Goal: Task Accomplishment & Management: Complete application form

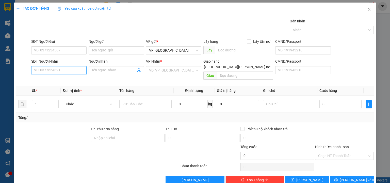
click at [76, 71] on input "SĐT Người Nhận" at bounding box center [58, 70] width 55 height 8
click at [59, 81] on div "0919190858 - hoa le" at bounding box center [58, 80] width 49 height 6
type input "0919190858"
type input "hoa le"
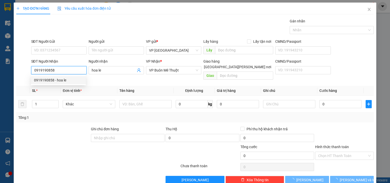
type input "180.000"
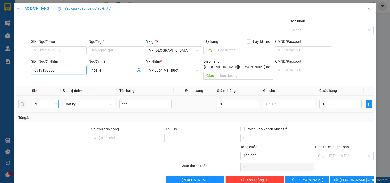
type input "0919190858"
click at [56, 101] on span "up" at bounding box center [55, 102] width 3 height 3
type input "5"
click at [56, 101] on span "up" at bounding box center [55, 102] width 3 height 3
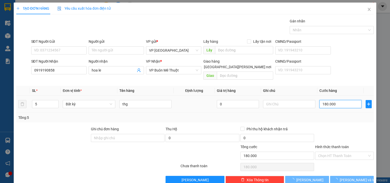
click at [341, 100] on input "180.000" at bounding box center [341, 104] width 42 height 8
type input "0"
type input "3"
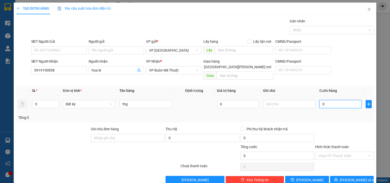
type input "3"
type input "03"
type input "30"
type input "030"
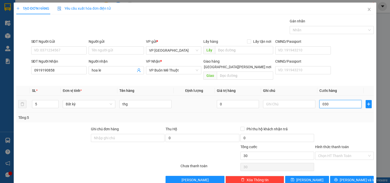
type input "300"
type input "0.300"
type input "300.000"
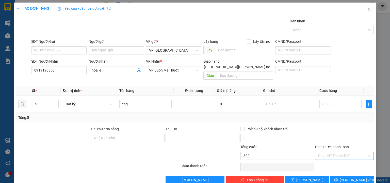
type input "300.000"
click at [329, 152] on input "Hình thức thanh toán" at bounding box center [342, 156] width 49 height 8
click at [329, 159] on div "Tại văn phòng" at bounding box center [342, 160] width 52 height 6
type input "0"
click at [344, 176] on button "[PERSON_NAME] và In" at bounding box center [352, 180] width 44 height 8
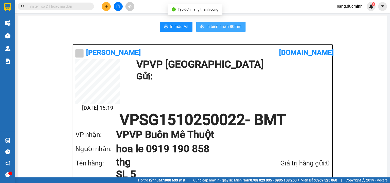
click at [214, 28] on span "In biên nhận 80mm" at bounding box center [224, 26] width 35 height 6
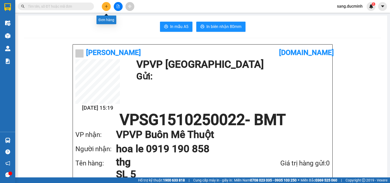
click at [105, 7] on icon "plus" at bounding box center [107, 7] width 4 height 4
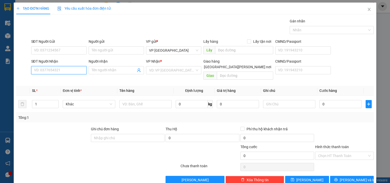
click at [65, 68] on input "SĐT Người Nhận" at bounding box center [58, 70] width 55 height 8
click at [65, 81] on div "0974346486 - huynh t nghĩa" at bounding box center [58, 80] width 49 height 6
type input "0974346486"
type input "huynh t nghĩa"
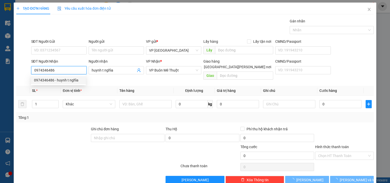
type input "60.000"
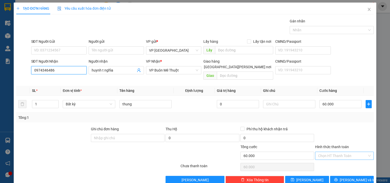
type input "0974346486"
click at [337, 152] on input "Hình thức thanh toán" at bounding box center [342, 156] width 49 height 8
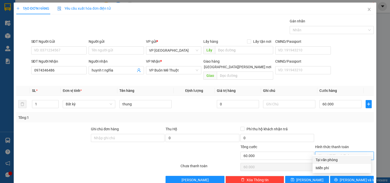
click at [333, 159] on div "Tại văn phòng" at bounding box center [342, 160] width 52 height 6
type input "0"
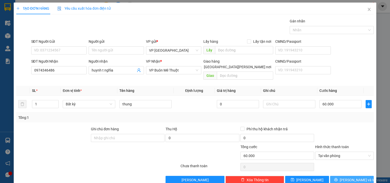
click at [347, 177] on span "[PERSON_NAME] và In" at bounding box center [358, 180] width 36 height 6
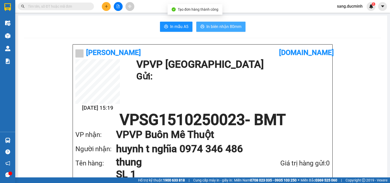
click at [219, 29] on span "In biên nhận 80mm" at bounding box center [224, 26] width 35 height 6
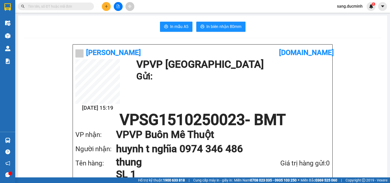
click at [109, 8] on button at bounding box center [106, 6] width 9 height 9
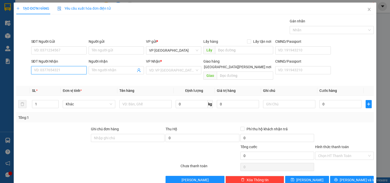
click at [72, 70] on input "SĐT Người Nhận" at bounding box center [58, 70] width 55 height 8
click at [51, 81] on div "0972000900 - khoi" at bounding box center [59, 80] width 50 height 6
type input "0972000900"
type input "khoi"
type input "250.000"
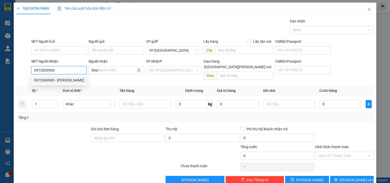
type input "250.000"
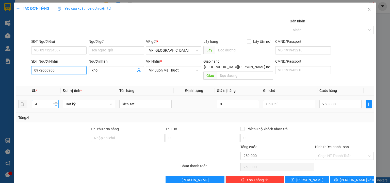
type input "0972000900"
click at [56, 105] on icon "down" at bounding box center [56, 105] width 2 height 1
type input "1"
click at [56, 105] on icon "down" at bounding box center [56, 105] width 2 height 1
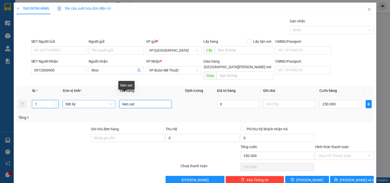
drag, startPoint x: 127, startPoint y: 100, endPoint x: 100, endPoint y: 100, distance: 26.7
click at [101, 101] on tr "1 Bất kỳ kien sat 0 250.000" at bounding box center [195, 104] width 358 height 17
type input "0"
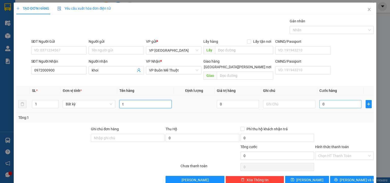
type input "t"
click at [331, 100] on input "0" at bounding box center [341, 104] width 42 height 8
type input "5"
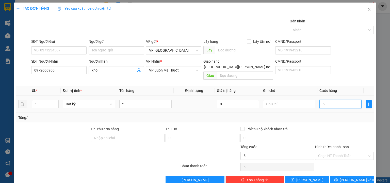
type input "50"
type input "50.000"
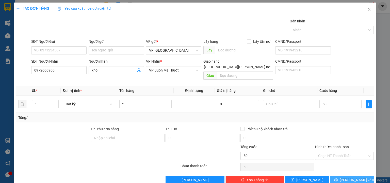
type input "50.000"
click at [345, 176] on button "[PERSON_NAME] và In" at bounding box center [352, 180] width 44 height 8
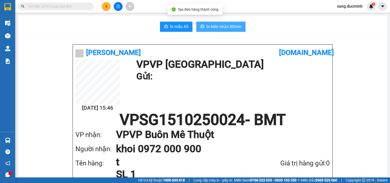
click at [225, 27] on span "In biên nhận 80mm" at bounding box center [224, 26] width 35 height 6
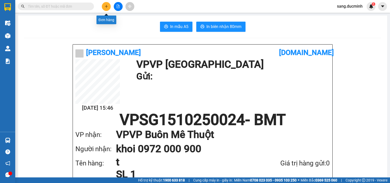
click at [106, 7] on icon "plus" at bounding box center [107, 7] width 4 height 4
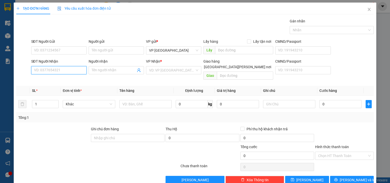
click at [64, 71] on input "SĐT Người Nhận" at bounding box center [58, 70] width 55 height 8
click at [70, 80] on div "0919882266 - thuy tra sua" at bounding box center [58, 80] width 49 height 6
type input "0919882266"
type input "thuy tra sua"
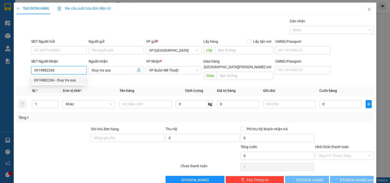
type input "1.000"
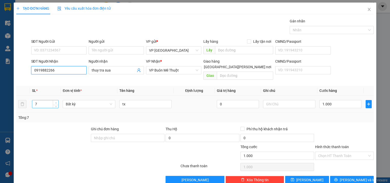
type input "0919882266"
click at [54, 101] on span "up" at bounding box center [55, 102] width 3 height 3
type input "8"
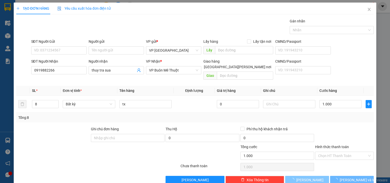
click at [308, 177] on span "[PERSON_NAME]" at bounding box center [309, 180] width 27 height 6
type input "0"
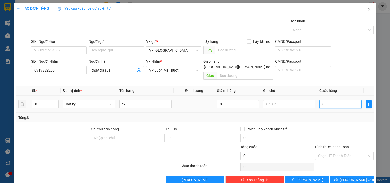
click at [336, 100] on input "0" at bounding box center [341, 104] width 42 height 8
type input "1"
type input "1.000"
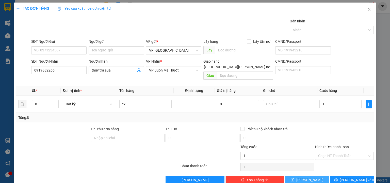
type input "1.000"
click at [316, 176] on button "[PERSON_NAME]" at bounding box center [307, 180] width 44 height 8
type input "0"
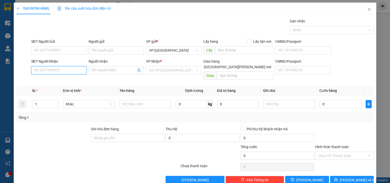
click at [59, 74] on input "SĐT Người Nhận" at bounding box center [58, 70] width 55 height 8
click at [65, 87] on div "0935993878 - trung lien" at bounding box center [58, 88] width 49 height 6
type input "0935993878"
type input "trung lien"
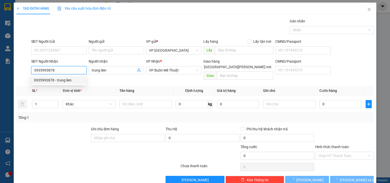
type input "60.000"
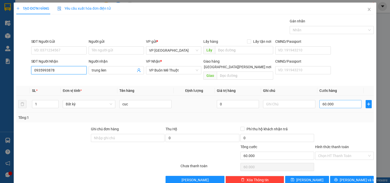
type input "0935993878"
click at [341, 100] on input "60.000" at bounding box center [341, 104] width 42 height 8
type input "3"
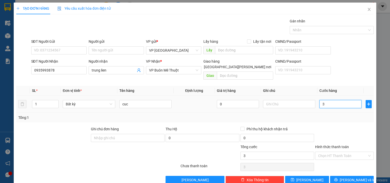
type input "30"
type input "30.000"
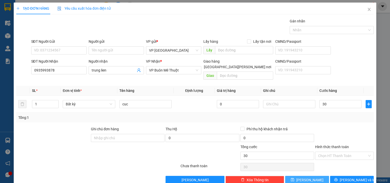
type input "30.000"
click at [318, 176] on button "[PERSON_NAME]" at bounding box center [307, 180] width 44 height 8
click at [367, 10] on icon "close" at bounding box center [369, 9] width 4 height 4
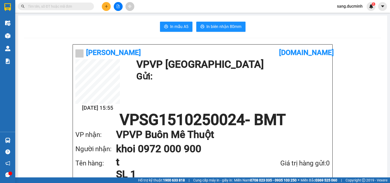
click at [106, 5] on icon "plus" at bounding box center [106, 6] width 0 height 3
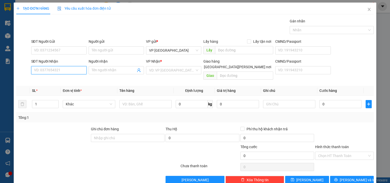
click at [66, 72] on input "SĐT Người Nhận" at bounding box center [58, 70] width 55 height 8
drag, startPoint x: 58, startPoint y: 69, endPoint x: 25, endPoint y: 73, distance: 33.3
click at [25, 73] on div "SĐT Người Nhận 038 Người nhận Tên người nhận VP Nhận * VD: VP Sài Gòn Giao hàng…" at bounding box center [195, 69] width 359 height 23
click at [40, 81] on div "0913180038 - thu" at bounding box center [58, 80] width 49 height 6
type input "0913180038"
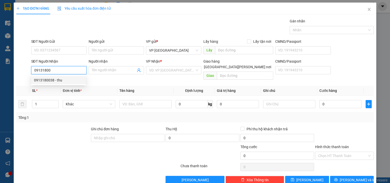
type input "thu"
type input "100.000"
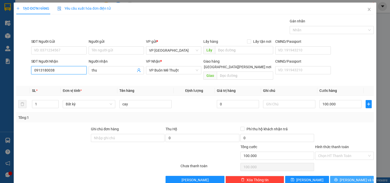
type input "0913180038"
click at [344, 176] on button "[PERSON_NAME] và In" at bounding box center [352, 180] width 44 height 8
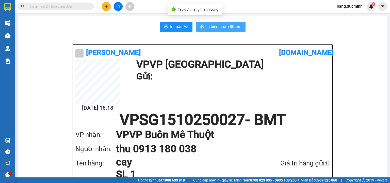
click at [234, 26] on span "In biên nhận 80mm" at bounding box center [224, 26] width 35 height 6
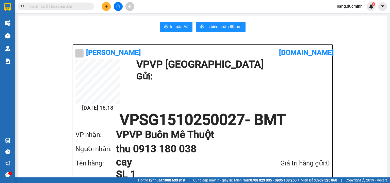
click at [110, 8] on button at bounding box center [106, 6] width 9 height 9
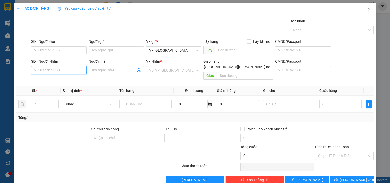
click at [72, 69] on input "SĐT Người Nhận" at bounding box center [58, 70] width 55 height 8
click at [67, 80] on div "0942027545 - thanh NGOC" at bounding box center [59, 80] width 50 height 6
type input "0942027545"
type input "thanh NGOC"
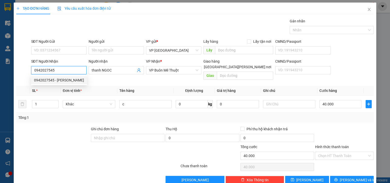
type input "40.000"
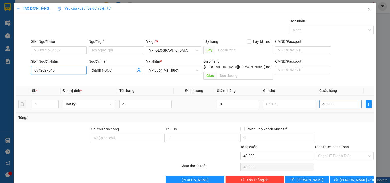
type input "0942027545"
click at [340, 100] on input "40.000" at bounding box center [341, 104] width 42 height 8
type input "8"
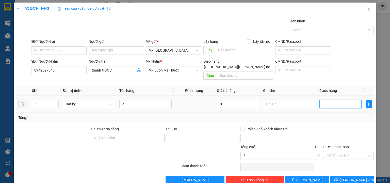
type input "80"
type input "80.000"
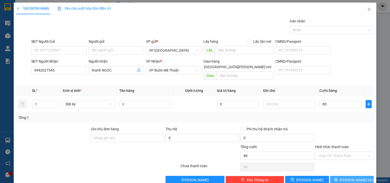
type input "80.000"
click at [348, 177] on span "[PERSON_NAME] và In" at bounding box center [358, 180] width 36 height 6
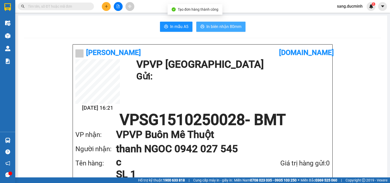
click at [220, 27] on span "In biên nhận 80mm" at bounding box center [224, 26] width 35 height 6
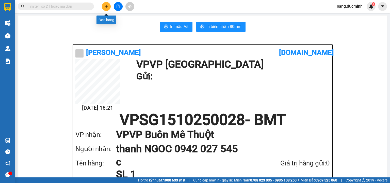
click at [106, 6] on icon "plus" at bounding box center [106, 6] width 3 height 0
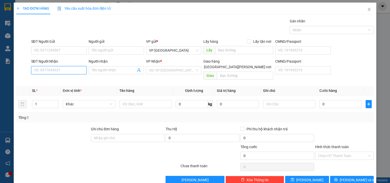
click at [68, 70] on input "SĐT Người Nhận" at bounding box center [58, 70] width 55 height 8
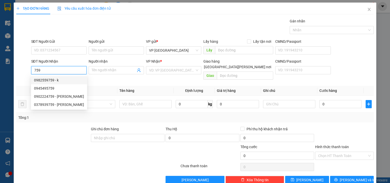
click at [53, 81] on div "0982559759 - k" at bounding box center [59, 80] width 50 height 6
type input "0982559759"
type input "k"
type input "ekao"
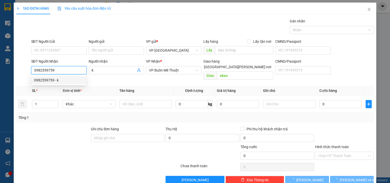
type input "50.000"
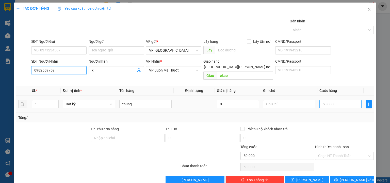
type input "0982559759"
click at [340, 100] on input "50.000" at bounding box center [341, 104] width 42 height 8
type input "6"
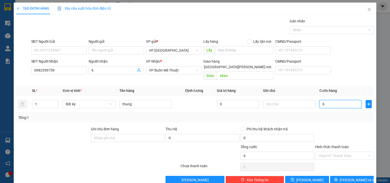
type input "60"
type input "60.000"
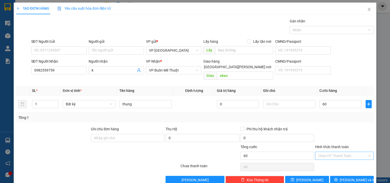
type input "60.000"
click at [335, 152] on input "Hình thức thanh toán" at bounding box center [342, 156] width 49 height 8
drag, startPoint x: 333, startPoint y: 159, endPoint x: 335, endPoint y: 161, distance: 2.9
click at [333, 159] on div "Tại văn phòng" at bounding box center [342, 160] width 52 height 6
type input "0"
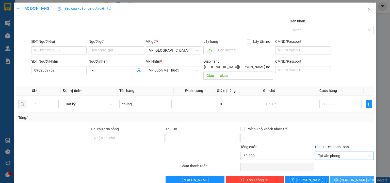
click at [349, 177] on span "[PERSON_NAME] và In" at bounding box center [358, 180] width 36 height 6
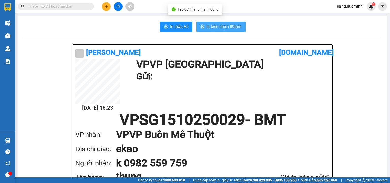
click at [214, 26] on span "In biên nhận 80mm" at bounding box center [224, 26] width 35 height 6
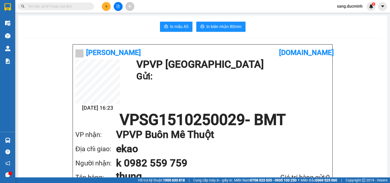
click at [108, 6] on icon "plus" at bounding box center [107, 7] width 4 height 4
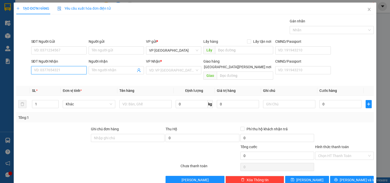
click at [68, 71] on input "SĐT Người Nhận" at bounding box center [58, 70] width 55 height 8
type input "0935819819"
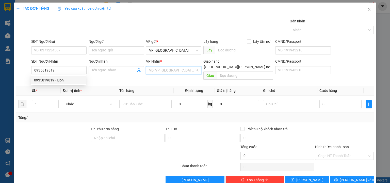
click at [176, 70] on input "search" at bounding box center [172, 70] width 46 height 8
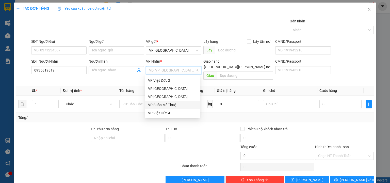
click at [173, 106] on div "VP Buôn Mê Thuột" at bounding box center [172, 105] width 49 height 6
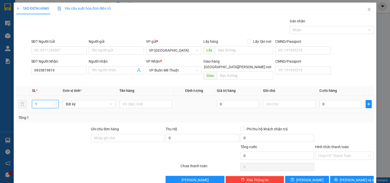
click at [25, 97] on tr "1 Bất kỳ 0 0" at bounding box center [195, 104] width 358 height 17
type input "8"
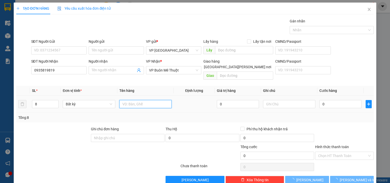
click at [129, 100] on input "text" at bounding box center [145, 104] width 52 height 8
type input "xo"
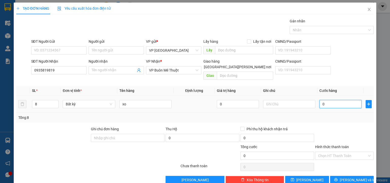
click at [341, 100] on input "0" at bounding box center [341, 104] width 42 height 8
type input "2"
type input "28"
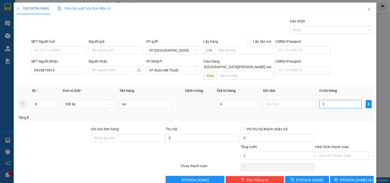
type input "28"
type input "280"
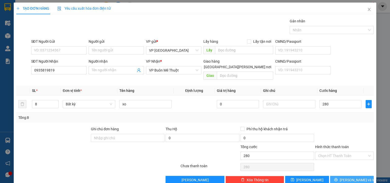
type input "280.000"
click at [347, 177] on span "[PERSON_NAME] và In" at bounding box center [358, 180] width 36 height 6
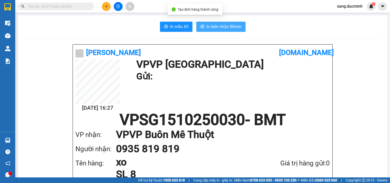
click at [223, 26] on span "In biên nhận 80mm" at bounding box center [224, 26] width 35 height 6
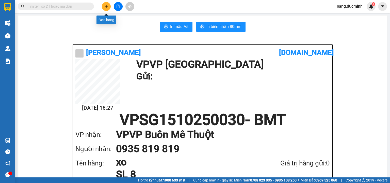
click at [110, 6] on button at bounding box center [106, 6] width 9 height 9
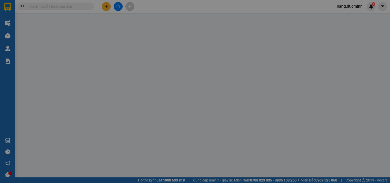
click at [110, 6] on span "Yêu cầu xuất hóa đơn điện tử" at bounding box center [84, 8] width 54 height 4
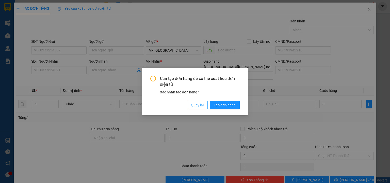
drag, startPoint x: 200, startPoint y: 104, endPoint x: 196, endPoint y: 106, distance: 4.9
click at [200, 104] on span "Quay lại" at bounding box center [197, 105] width 13 height 6
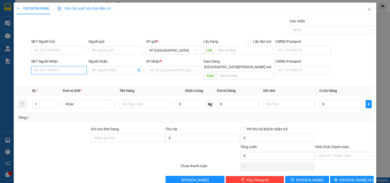
click at [68, 70] on input "SĐT Người Nhận" at bounding box center [58, 70] width 55 height 8
click at [61, 81] on div "0919732260 - lan" at bounding box center [58, 80] width 49 height 6
type input "0919732260"
type input "lan"
type input "60.000"
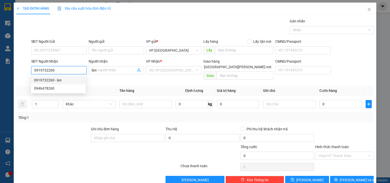
type input "60.000"
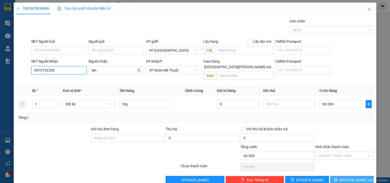
type input "0919732260"
click at [352, 177] on span "[PERSON_NAME] và In" at bounding box center [358, 180] width 36 height 6
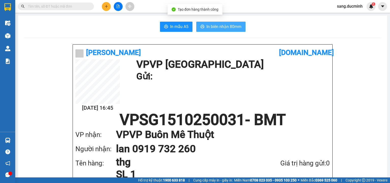
click at [232, 25] on span "In biên nhận 80mm" at bounding box center [224, 26] width 35 height 6
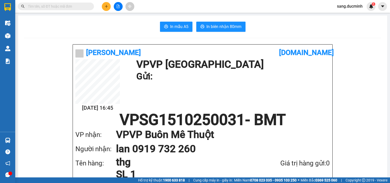
click at [107, 8] on icon "plus" at bounding box center [107, 7] width 4 height 4
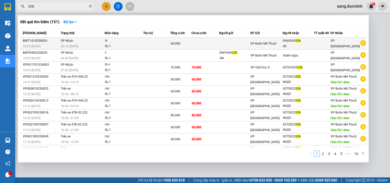
type input "338"
click at [298, 44] on div "dd" at bounding box center [298, 45] width 31 height 5
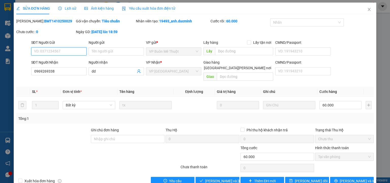
type input "0969269338"
type input "dd"
type input "0"
type input "60.000"
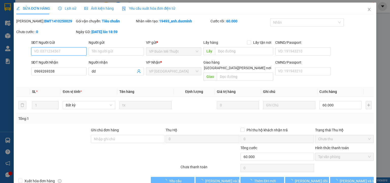
scroll to position [6, 0]
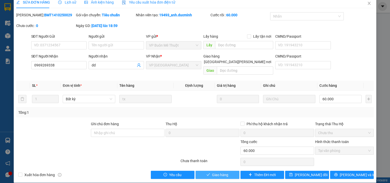
click at [221, 172] on span "Giao hàng" at bounding box center [220, 175] width 16 height 6
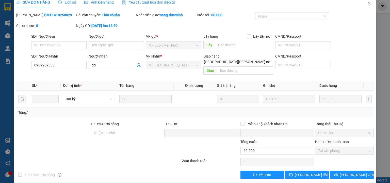
scroll to position [0, 0]
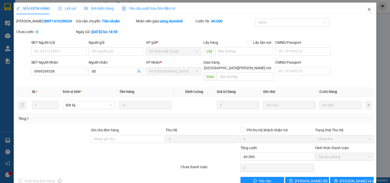
click at [367, 9] on icon "close" at bounding box center [369, 9] width 4 height 4
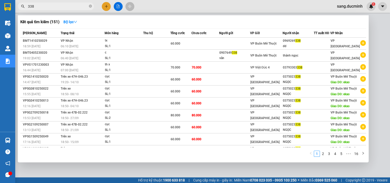
drag, startPoint x: 35, startPoint y: 7, endPoint x: 27, endPoint y: 8, distance: 7.5
click at [27, 8] on span "338" at bounding box center [56, 7] width 76 height 8
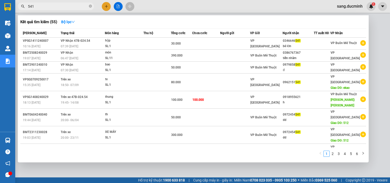
type input "541"
click at [107, 6] on div at bounding box center [195, 91] width 390 height 183
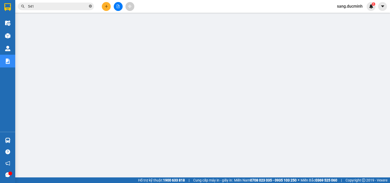
click at [90, 5] on icon "close-circle" at bounding box center [90, 6] width 3 height 3
click at [109, 7] on button at bounding box center [106, 6] width 9 height 9
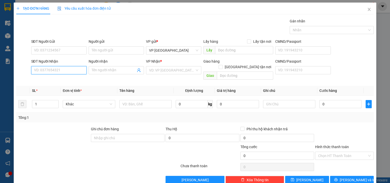
click at [68, 70] on input "SĐT Người Nhận" at bounding box center [58, 70] width 55 height 8
click at [53, 81] on div "0363797287 - k" at bounding box center [58, 80] width 49 height 6
type input "0363797287"
type input "k"
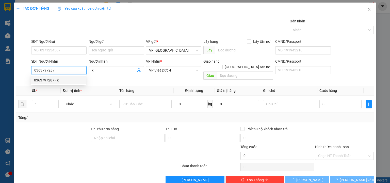
type input "40.000"
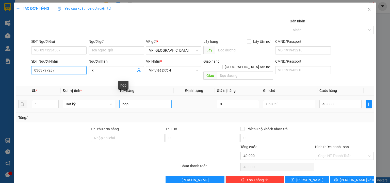
type input "0363797287"
drag, startPoint x: 127, startPoint y: 101, endPoint x: 105, endPoint y: 101, distance: 21.1
click at [105, 101] on tr "1 Bất kỳ hop 0 40.000" at bounding box center [195, 104] width 358 height 17
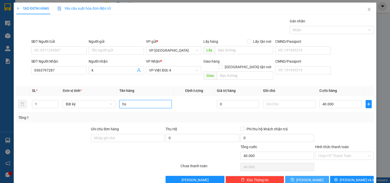
type input "hs"
click at [317, 176] on button "[PERSON_NAME]" at bounding box center [307, 180] width 44 height 8
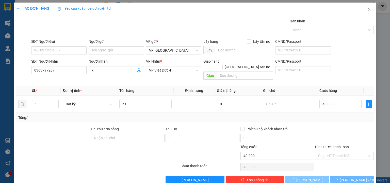
type input "0"
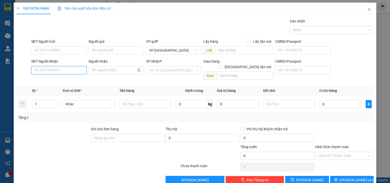
click at [54, 68] on input "SĐT Người Nhận" at bounding box center [58, 70] width 55 height 8
click at [56, 81] on div "0976847003 - a nhat" at bounding box center [58, 80] width 49 height 6
type input "0976847003"
type input "a nhat"
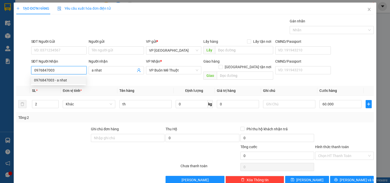
type input "60.000"
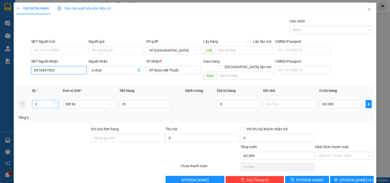
type input "0976847003"
type input "1"
click at [56, 105] on icon "down" at bounding box center [56, 106] width 2 height 2
click at [350, 100] on input "60.000" at bounding box center [341, 104] width 42 height 8
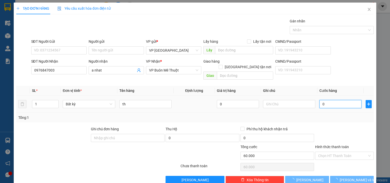
type input "03"
type input "3"
type input "030"
type input "30"
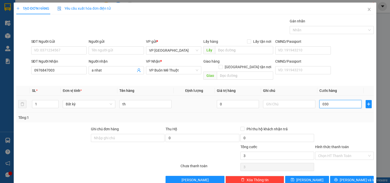
type input "30"
type input "030"
type input "30.000"
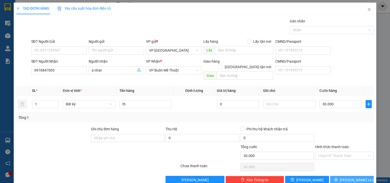
click at [354, 177] on span "[PERSON_NAME] và In" at bounding box center [358, 180] width 36 height 6
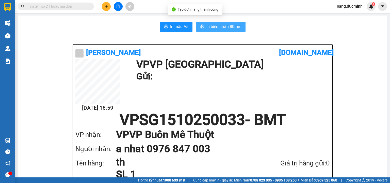
click at [230, 27] on span "In biên nhận 80mm" at bounding box center [224, 26] width 35 height 6
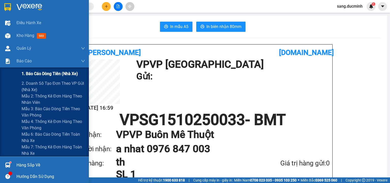
click at [40, 73] on span "1. Báo cáo dòng tiền (nhà xe)" at bounding box center [50, 73] width 56 height 6
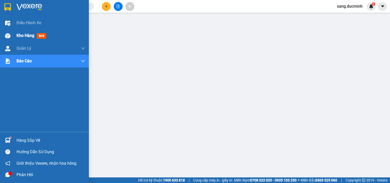
click at [13, 35] on div "Kho hàng mới" at bounding box center [44, 35] width 89 height 13
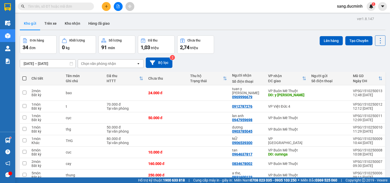
scroll to position [42, 0]
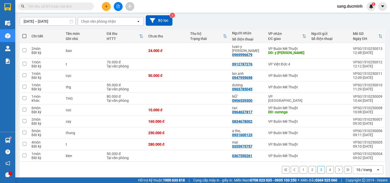
click at [24, 35] on span at bounding box center [24, 36] width 4 height 4
click at [24, 34] on input "checkbox" at bounding box center [24, 34] width 0 height 0
checkbox input "true"
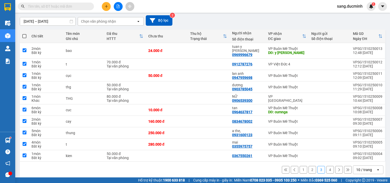
checkbox input "true"
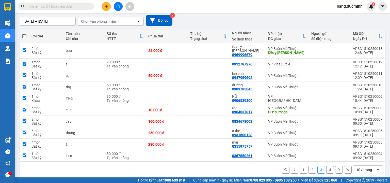
checkbox input "true"
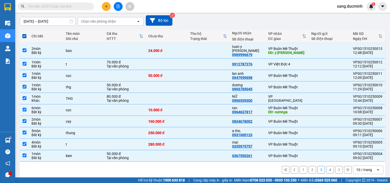
click at [300, 166] on button "1" at bounding box center [304, 170] width 8 height 8
checkbox input "false"
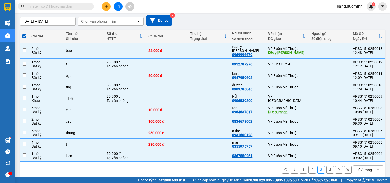
checkbox input "false"
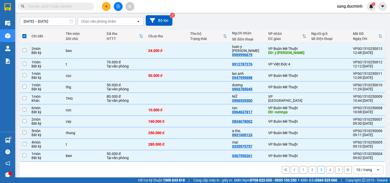
checkbox input "false"
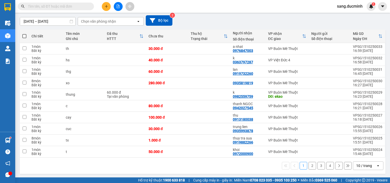
click at [23, 36] on span at bounding box center [24, 36] width 4 height 4
click at [24, 34] on input "checkbox" at bounding box center [24, 34] width 0 height 0
checkbox input "true"
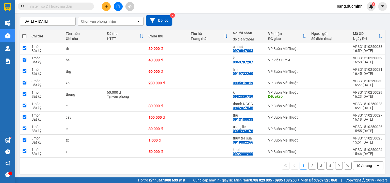
checkbox input "true"
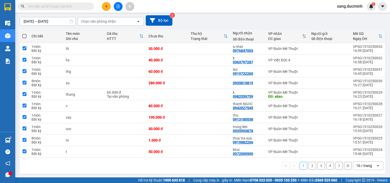
checkbox input "true"
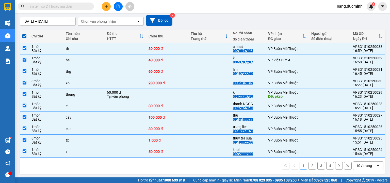
scroll to position [0, 0]
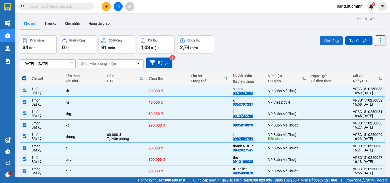
click at [329, 40] on button "Lên hàng" at bounding box center [331, 40] width 23 height 9
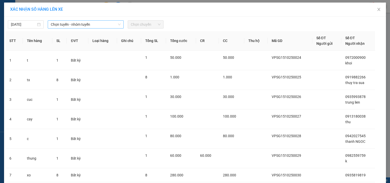
click at [88, 23] on span "Chọn tuyến - nhóm tuyến" at bounding box center [86, 25] width 70 height 8
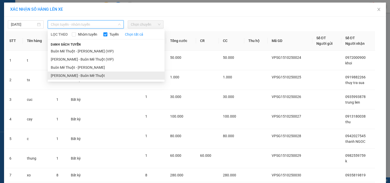
click at [87, 75] on li "[PERSON_NAME] - Buôn Mê Thuột" at bounding box center [106, 75] width 117 height 8
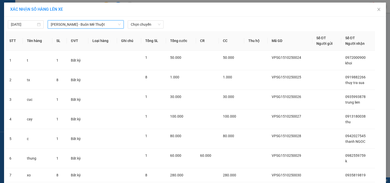
click at [147, 20] on div "[DATE] [GEOGRAPHIC_DATA] - [GEOGRAPHIC_DATA][PERSON_NAME] - [GEOGRAPHIC_DATA] T…" at bounding box center [195, 23] width 380 height 11
click at [147, 25] on span "Chọn chuyến" at bounding box center [146, 25] width 30 height 8
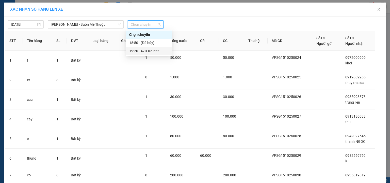
click at [151, 51] on div "19:20 - 47B-02.222" at bounding box center [149, 51] width 40 height 6
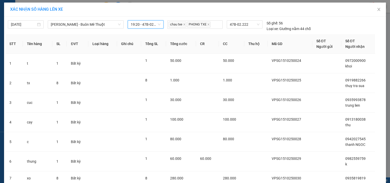
scroll to position [97, 0]
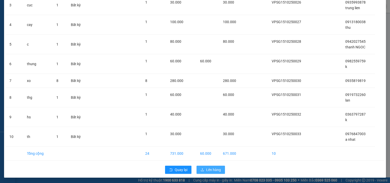
click at [209, 168] on span "Lên hàng" at bounding box center [213, 170] width 15 height 6
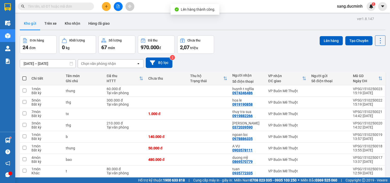
click at [24, 78] on span at bounding box center [24, 78] width 4 height 4
click at [24, 76] on input "checkbox" at bounding box center [24, 76] width 0 height 0
checkbox input "true"
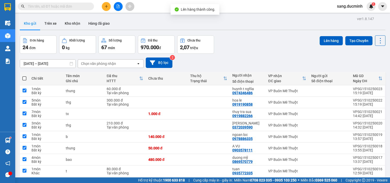
checkbox input "true"
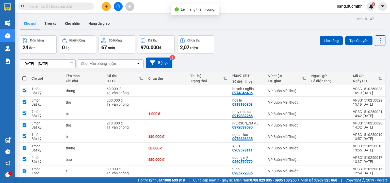
checkbox input "true"
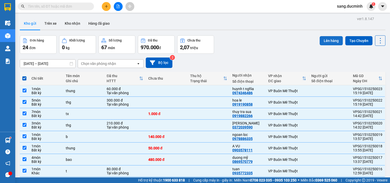
click at [332, 40] on button "Lên hàng" at bounding box center [331, 40] width 23 height 9
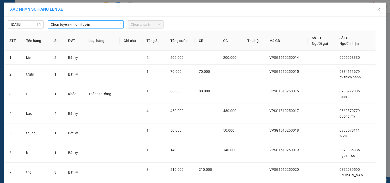
click at [74, 22] on span "Chọn tuyến - nhóm tuyến" at bounding box center [86, 25] width 70 height 8
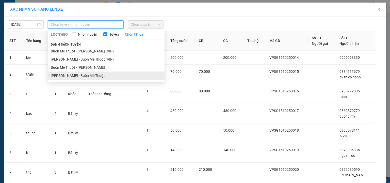
click at [87, 79] on li "[PERSON_NAME] - Buôn Mê Thuột" at bounding box center [106, 75] width 117 height 8
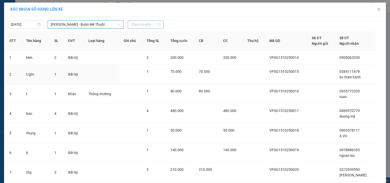
click at [150, 24] on span "Chọn chuyến" at bounding box center [146, 25] width 30 height 8
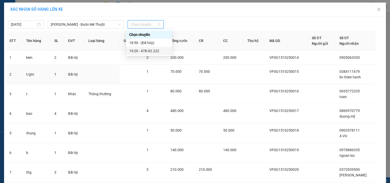
click at [151, 52] on div "19:20 - 47B-02.222" at bounding box center [149, 51] width 40 height 6
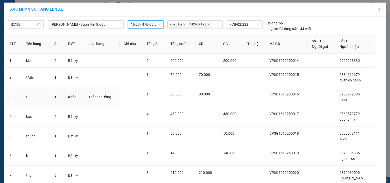
scroll to position [97, 0]
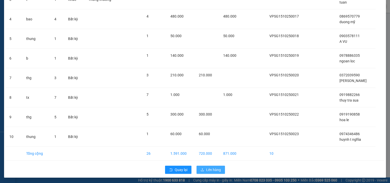
click at [215, 170] on span "Lên hàng" at bounding box center [213, 170] width 15 height 6
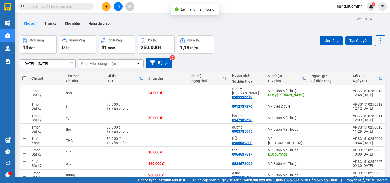
click at [24, 78] on span at bounding box center [24, 78] width 4 height 4
click at [24, 76] on input "checkbox" at bounding box center [24, 76] width 0 height 0
checkbox input "true"
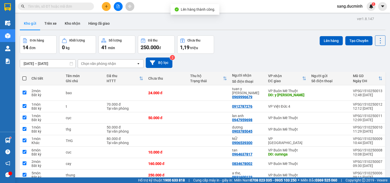
checkbox input "true"
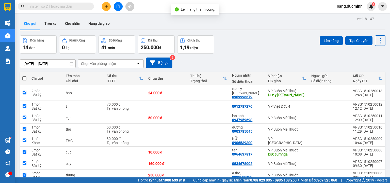
checkbox input "true"
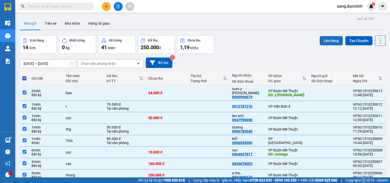
click at [332, 41] on button "Lên hàng" at bounding box center [331, 40] width 23 height 9
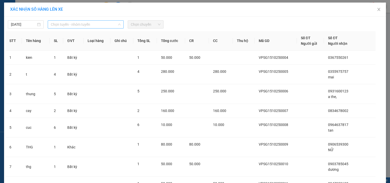
click at [98, 23] on span "Chọn tuyến - nhóm tuyến" at bounding box center [86, 25] width 70 height 8
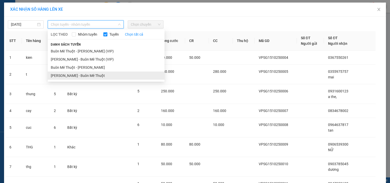
click at [86, 75] on li "[PERSON_NAME] - Buôn Mê Thuột" at bounding box center [106, 75] width 117 height 8
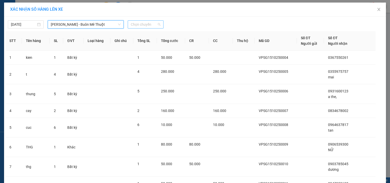
click at [143, 23] on span "Chọn chuyến" at bounding box center [146, 25] width 30 height 8
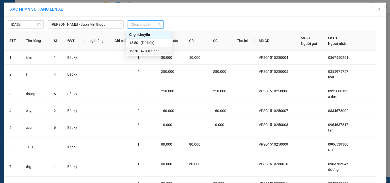
click at [147, 52] on div "19:20 - 47B-02.222" at bounding box center [149, 51] width 40 height 6
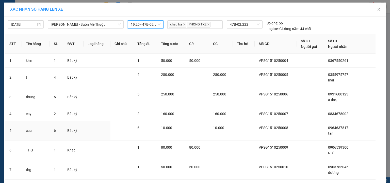
scroll to position [86, 0]
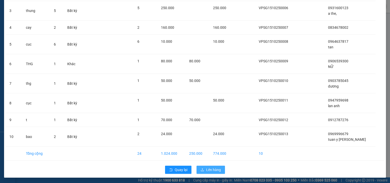
click at [206, 168] on span "Lên hàng" at bounding box center [213, 170] width 15 height 6
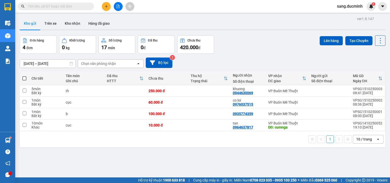
click at [24, 78] on span at bounding box center [24, 78] width 4 height 4
click at [24, 76] on input "checkbox" at bounding box center [24, 76] width 0 height 0
checkbox input "true"
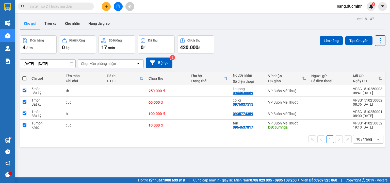
checkbox input "true"
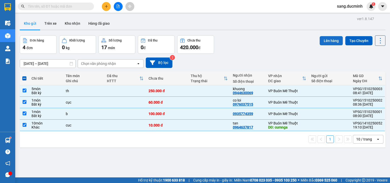
click at [332, 41] on button "Lên hàng" at bounding box center [331, 40] width 23 height 9
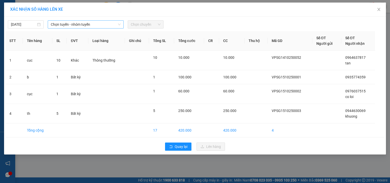
click at [87, 26] on span "Chọn tuyến - nhóm tuyến" at bounding box center [86, 25] width 70 height 8
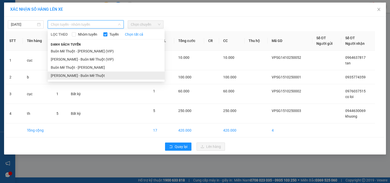
click at [87, 75] on li "[PERSON_NAME] - Buôn Mê Thuột" at bounding box center [106, 75] width 117 height 8
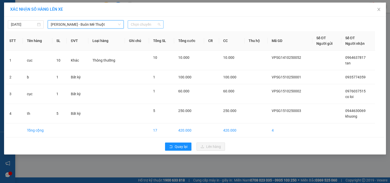
click at [143, 23] on span "Chọn chuyến" at bounding box center [146, 25] width 30 height 8
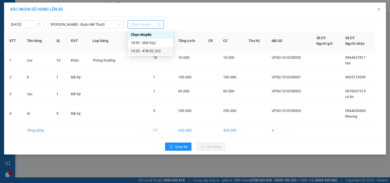
click at [156, 51] on div "19:20 - 47B-02.222" at bounding box center [151, 51] width 40 height 6
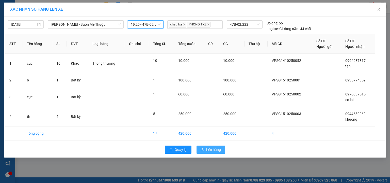
click at [213, 150] on span "Lên hàng" at bounding box center [213, 150] width 15 height 6
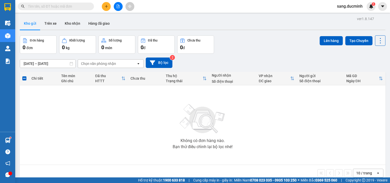
click at [57, 6] on input "text" at bounding box center [58, 7] width 60 height 6
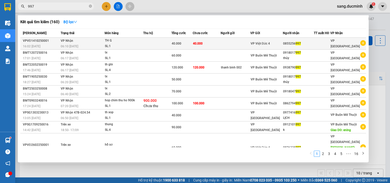
type input "997"
click at [297, 46] on div "0855256 997" at bounding box center [298, 43] width 30 height 5
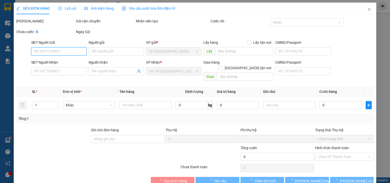
type input "0855256997"
type input "0"
type input "40.000"
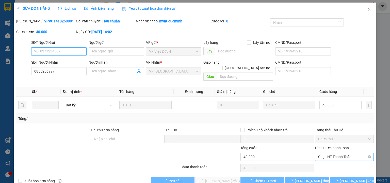
scroll to position [6, 0]
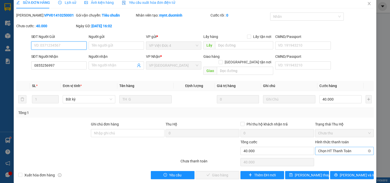
click at [338, 147] on span "Chọn HT Thanh Toán" at bounding box center [344, 151] width 53 height 8
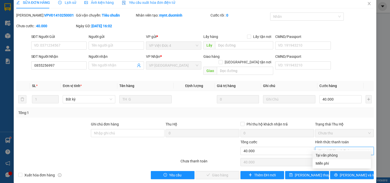
click at [333, 155] on div "Tại văn phòng" at bounding box center [342, 155] width 52 height 6
type input "0"
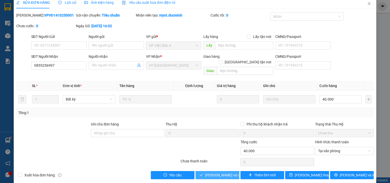
click at [219, 172] on span "[PERSON_NAME] và Giao hàng" at bounding box center [229, 175] width 49 height 6
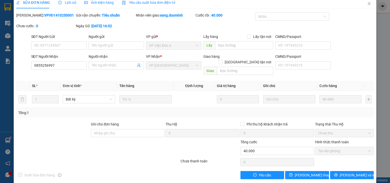
scroll to position [0, 0]
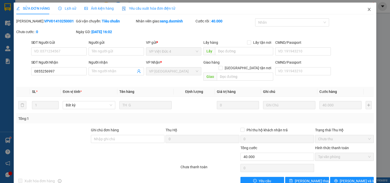
click at [368, 9] on icon "close" at bounding box center [369, 9] width 3 height 3
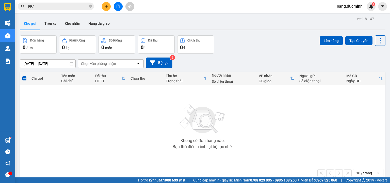
click at [107, 6] on icon "plus" at bounding box center [107, 7] width 4 height 4
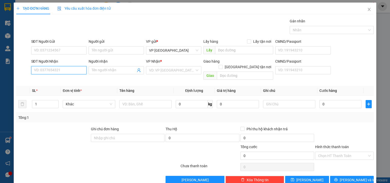
click at [73, 73] on input "SĐT Người Nhận" at bounding box center [58, 70] width 55 height 8
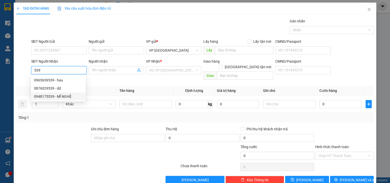
click at [66, 97] on div "0948175539 - MĨ NGHỆ" at bounding box center [58, 96] width 49 height 6
type input "0948175539"
type input "MĨ NGHỆ"
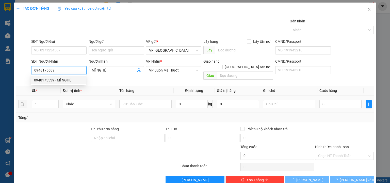
type input "70.000"
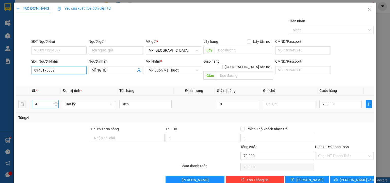
type input "0948175539"
click at [56, 105] on icon "down" at bounding box center [56, 105] width 2 height 1
type input "2"
click at [56, 105] on icon "down" at bounding box center [56, 105] width 2 height 1
click at [344, 100] on input "70.000" at bounding box center [341, 104] width 42 height 8
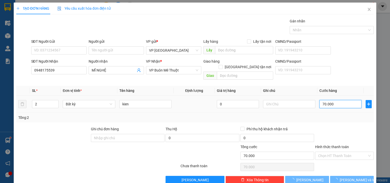
type input "0"
type input "06"
type input "6"
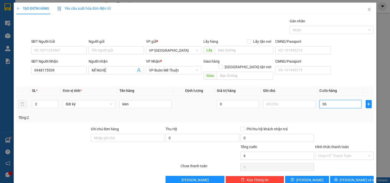
type input "060"
type input "60"
type input "060"
type input "60.000"
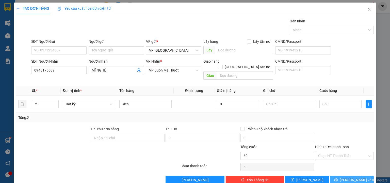
type input "60.000"
click at [354, 177] on span "[PERSON_NAME] và In" at bounding box center [358, 180] width 36 height 6
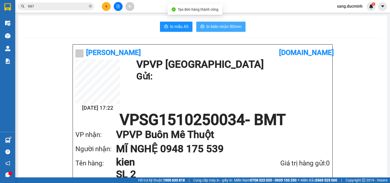
click at [210, 25] on span "In biên nhận 80mm" at bounding box center [224, 26] width 35 height 6
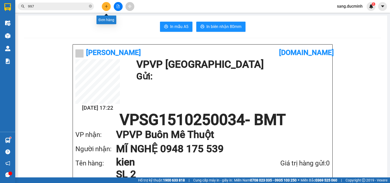
click at [105, 6] on icon "plus" at bounding box center [107, 7] width 4 height 4
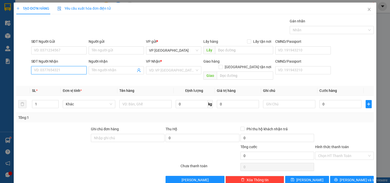
click at [70, 71] on input "SĐT Người Nhận" at bounding box center [58, 70] width 55 height 8
click at [59, 81] on div "0914777787 - nhat" at bounding box center [58, 80] width 49 height 6
type input "0914777787"
type input "nhat"
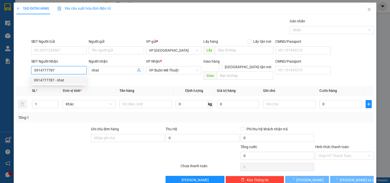
type input "200.000"
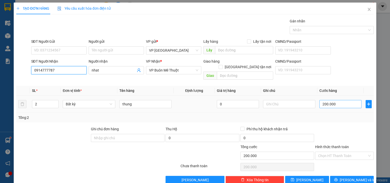
type input "0914777787"
click at [341, 100] on input "200.000" at bounding box center [341, 104] width 42 height 8
type input "1"
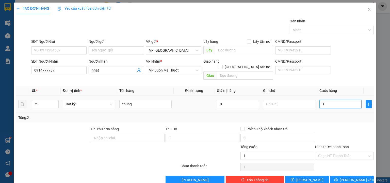
type input "18"
type input "180"
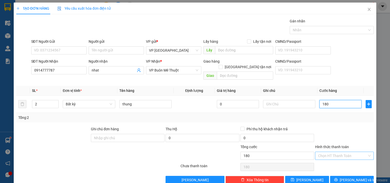
type input "180"
type input "180.000"
click at [335, 152] on input "Hình thức thanh toán" at bounding box center [342, 156] width 49 height 8
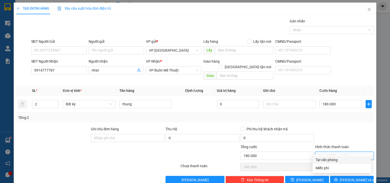
click at [332, 161] on div "Tại văn phòng" at bounding box center [342, 160] width 52 height 6
type input "0"
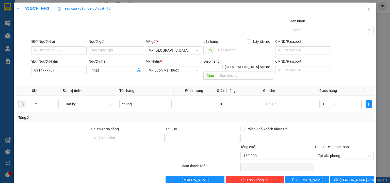
click at [339, 169] on div "Transit Pickup Surcharge Ids Transit Deliver Surcharge Ids Transit Deliver Surc…" at bounding box center [195, 100] width 358 height 165
drag, startPoint x: 339, startPoint y: 172, endPoint x: 339, endPoint y: 175, distance: 2.6
click at [339, 176] on button "[PERSON_NAME] và In" at bounding box center [352, 180] width 44 height 8
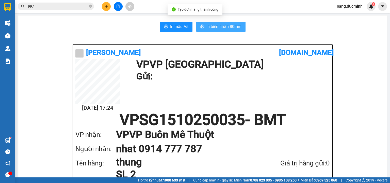
click at [208, 24] on span "In biên nhận 80mm" at bounding box center [224, 26] width 35 height 6
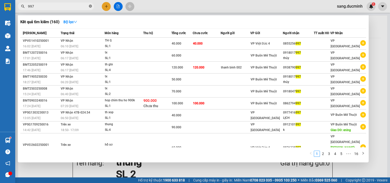
click at [91, 7] on icon "close-circle" at bounding box center [90, 6] width 3 height 3
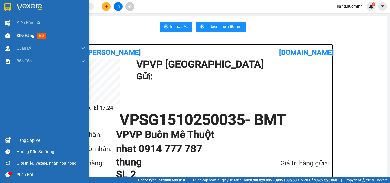
click at [19, 38] on span "Kho hàng" at bounding box center [26, 35] width 18 height 5
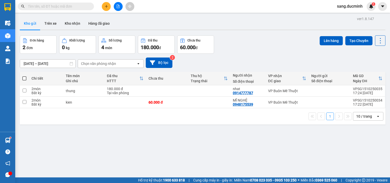
click at [23, 78] on span at bounding box center [24, 78] width 4 height 4
click at [24, 76] on input "checkbox" at bounding box center [24, 76] width 0 height 0
checkbox input "true"
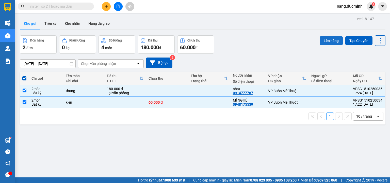
click at [327, 37] on button "Lên hàng" at bounding box center [331, 40] width 23 height 9
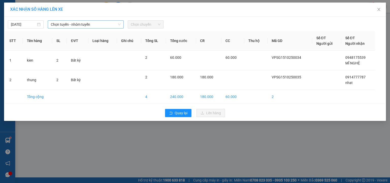
click at [98, 24] on span "Chọn tuyến - nhóm tuyến" at bounding box center [86, 25] width 70 height 8
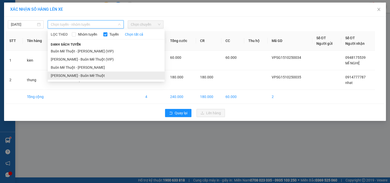
click at [96, 76] on li "[PERSON_NAME] - Buôn Mê Thuột" at bounding box center [106, 75] width 117 height 8
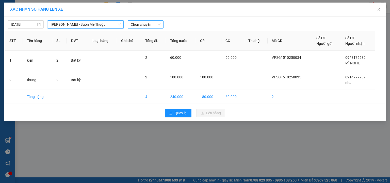
click at [148, 25] on span "Chọn chuyến" at bounding box center [146, 25] width 30 height 8
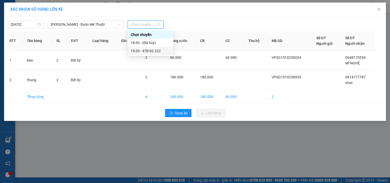
click at [156, 51] on div "19:20 - 47B-02.222" at bounding box center [151, 51] width 40 height 6
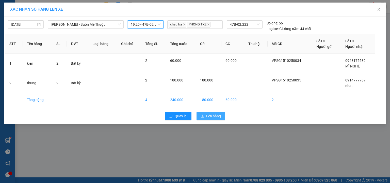
click at [207, 118] on span "Lên hàng" at bounding box center [213, 116] width 15 height 6
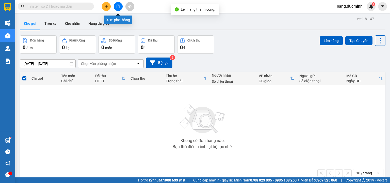
click at [116, 6] on button at bounding box center [118, 6] width 9 height 9
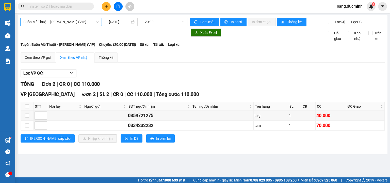
click at [85, 22] on span "Buôn Mê Thuột - [PERSON_NAME] (VIP)" at bounding box center [60, 22] width 75 height 8
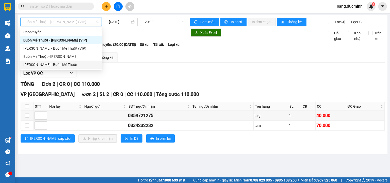
click at [74, 66] on div "[PERSON_NAME] - Buôn Mê Thuột" at bounding box center [60, 65] width 75 height 6
type input "[DATE]"
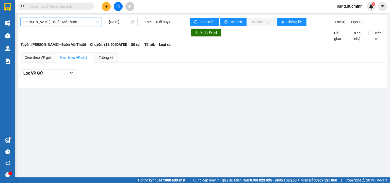
click at [162, 21] on span "18:50 - (Đã hủy)" at bounding box center [165, 22] width 40 height 8
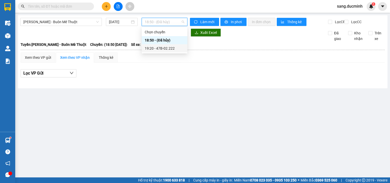
click at [166, 50] on div "19:20 - 47B-02.222" at bounding box center [165, 48] width 40 height 6
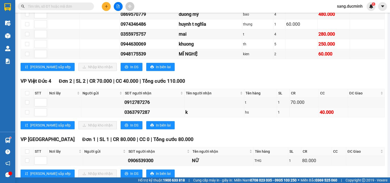
scroll to position [439, 0]
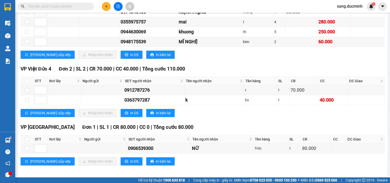
click at [29, 138] on th at bounding box center [27, 139] width 13 height 8
click at [26, 137] on input "checkbox" at bounding box center [27, 139] width 4 height 4
checkbox input "true"
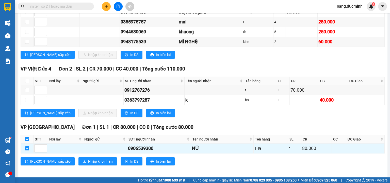
click at [28, 137] on input "checkbox" at bounding box center [27, 139] width 4 height 4
checkbox input "false"
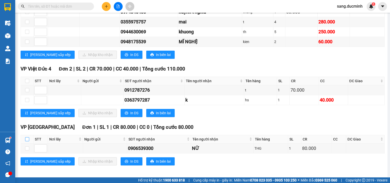
click at [27, 137] on input "checkbox" at bounding box center [27, 139] width 4 height 4
checkbox input "true"
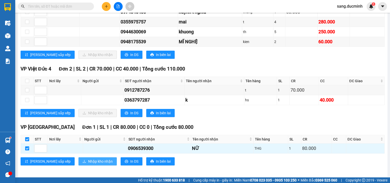
click at [88, 159] on span "Nhập kho nhận" at bounding box center [100, 161] width 25 height 6
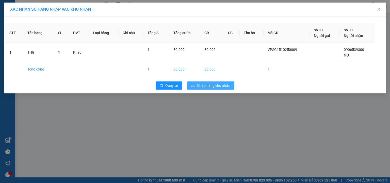
click at [222, 86] on span "Nhập hàng kho nhận" at bounding box center [214, 86] width 34 height 6
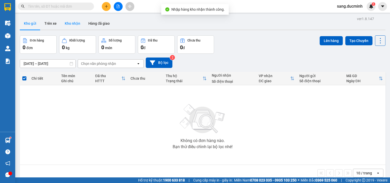
click at [71, 23] on button "Kho nhận" at bounding box center [73, 23] width 24 height 12
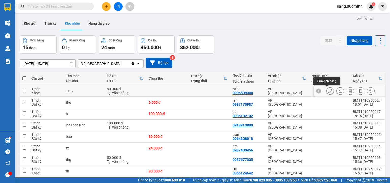
click at [328, 92] on icon at bounding box center [330, 91] width 4 height 4
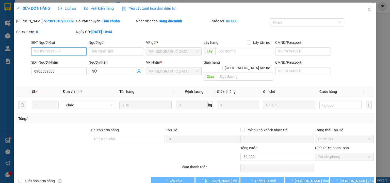
type input "0906539300"
type input "NỮ"
type input "0"
type input "80.000"
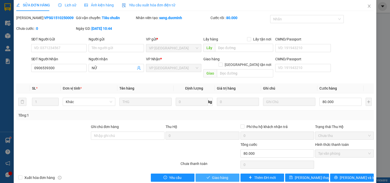
click at [227, 175] on span "Giao hàng" at bounding box center [220, 178] width 16 height 6
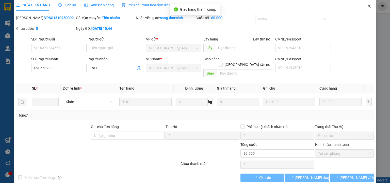
click at [368, 6] on icon "close" at bounding box center [369, 6] width 3 height 3
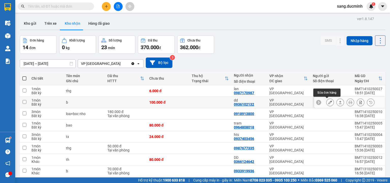
click at [328, 102] on icon at bounding box center [330, 102] width 4 height 4
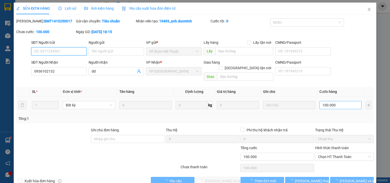
type input "0936102132"
type input "dd"
type input "0"
type input "100.000"
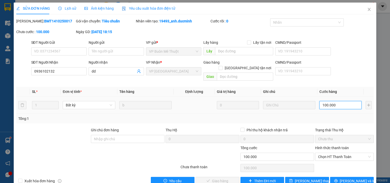
click at [342, 101] on input "100.000" at bounding box center [341, 105] width 42 height 8
type input "7"
type input "70"
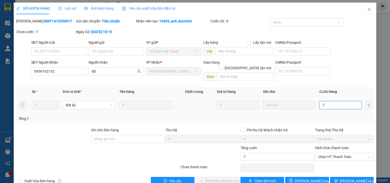
type input "70"
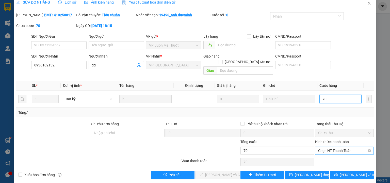
click at [339, 147] on span "Chọn HT Thanh Toán" at bounding box center [344, 151] width 53 height 8
type input "70"
type input "70.000"
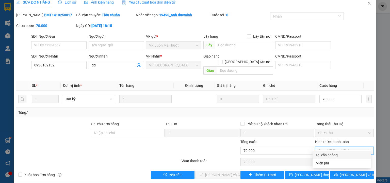
drag, startPoint x: 340, startPoint y: 153, endPoint x: 336, endPoint y: 155, distance: 3.9
click at [339, 153] on div "Tại văn phòng" at bounding box center [342, 155] width 52 height 6
type input "0"
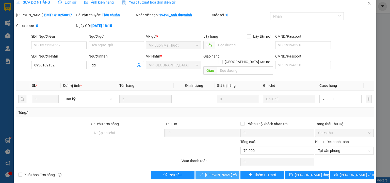
click at [226, 172] on span "[PERSON_NAME] và Giao hàng" at bounding box center [229, 175] width 49 height 6
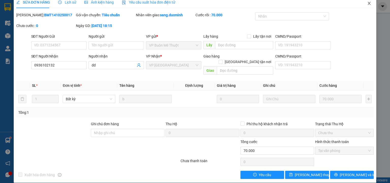
click at [367, 3] on icon "close" at bounding box center [369, 3] width 4 height 4
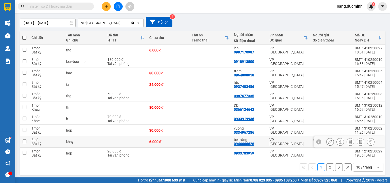
scroll to position [42, 0]
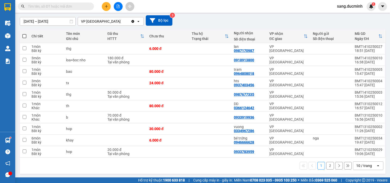
click at [329, 163] on button "2" at bounding box center [330, 166] width 8 height 8
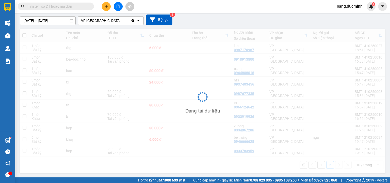
scroll to position [23, 0]
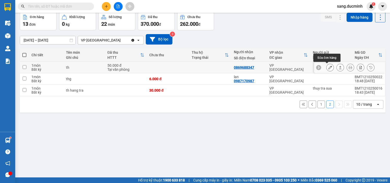
click at [328, 68] on icon at bounding box center [330, 68] width 4 height 4
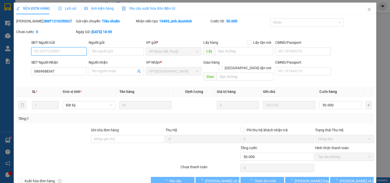
type input "0869688347"
type input "0"
type input "50.000"
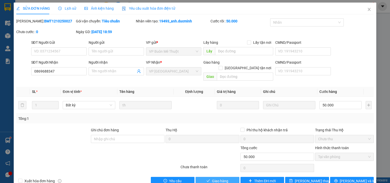
drag, startPoint x: 223, startPoint y: 174, endPoint x: 224, endPoint y: 181, distance: 7.2
click at [223, 178] on span "Giao hàng" at bounding box center [220, 181] width 16 height 6
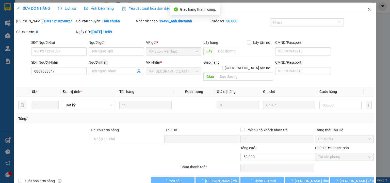
click at [367, 8] on icon "close" at bounding box center [369, 9] width 4 height 4
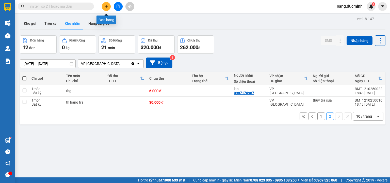
click at [105, 5] on icon "plus" at bounding box center [107, 7] width 4 height 4
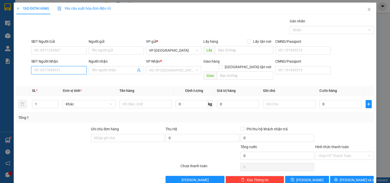
click at [77, 72] on input "SĐT Người Nhận" at bounding box center [58, 70] width 55 height 8
click at [65, 80] on div "0383572202 - thanh" at bounding box center [58, 80] width 49 height 6
type input "0383572202"
type input "thanh"
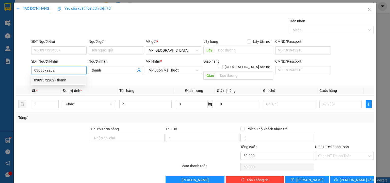
type input "50.000"
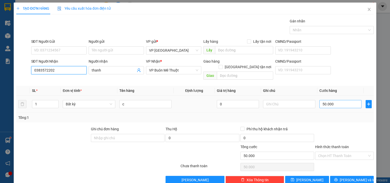
type input "0383572202"
click at [344, 100] on input "50.000" at bounding box center [341, 104] width 42 height 8
type input "8"
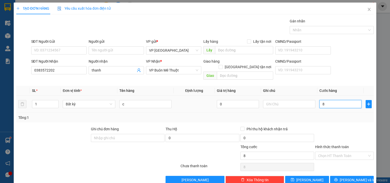
type input "80"
type input "80.000"
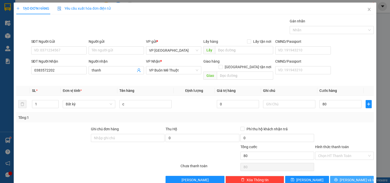
type input "80.000"
click at [363, 176] on button "[PERSON_NAME] và In" at bounding box center [352, 180] width 44 height 8
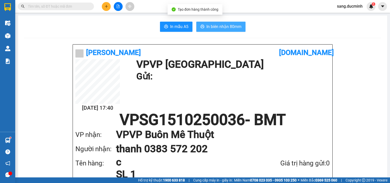
click at [215, 27] on span "In biên nhận 80mm" at bounding box center [224, 26] width 35 height 6
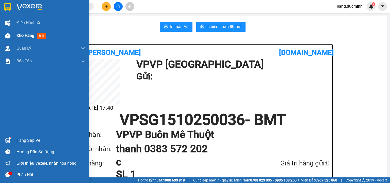
click at [29, 36] on span "Kho hàng" at bounding box center [26, 35] width 18 height 5
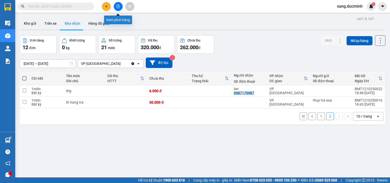
click at [120, 8] on button at bounding box center [118, 6] width 9 height 9
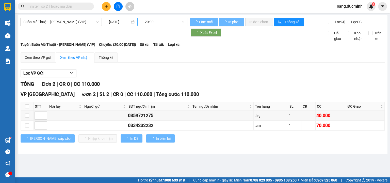
click at [119, 23] on input "[DATE]" at bounding box center [119, 22] width 21 height 6
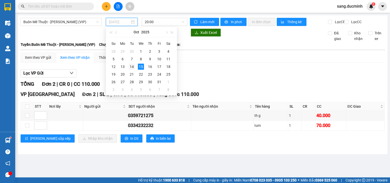
click at [132, 67] on div "14" at bounding box center [132, 67] width 6 height 6
type input "[DATE]"
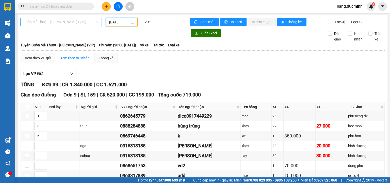
click at [90, 22] on span "Buôn Mê Thuột - [PERSON_NAME] (VIP)" at bounding box center [60, 22] width 75 height 8
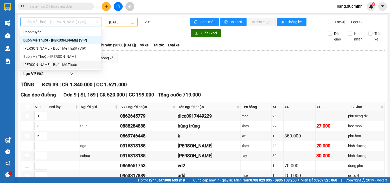
click at [66, 65] on div "[PERSON_NAME] - Buôn Mê Thuột" at bounding box center [60, 65] width 75 height 6
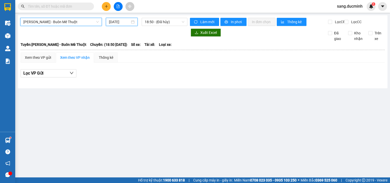
click at [120, 23] on input "[DATE]" at bounding box center [119, 22] width 21 height 6
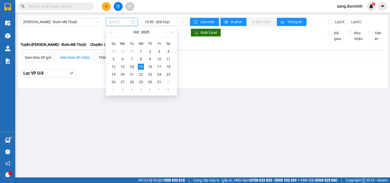
click at [132, 69] on div "14" at bounding box center [132, 67] width 6 height 6
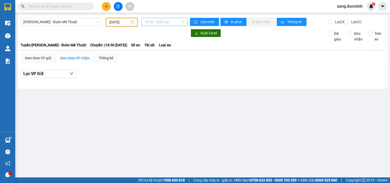
click at [166, 22] on span "18:50 - (Đã hủy)" at bounding box center [165, 22] width 40 height 8
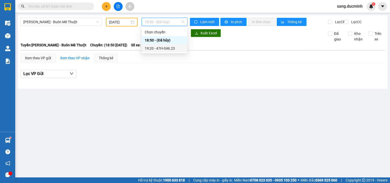
click at [172, 49] on div "19:20 - 47H-046.23" at bounding box center [165, 48] width 40 height 6
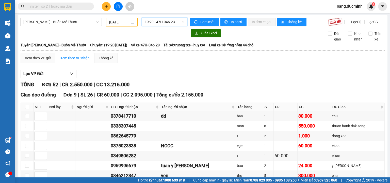
click at [116, 22] on input "[DATE]" at bounding box center [119, 22] width 20 height 6
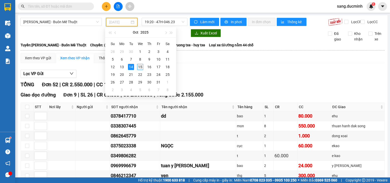
click at [139, 64] on div "15" at bounding box center [140, 67] width 6 height 6
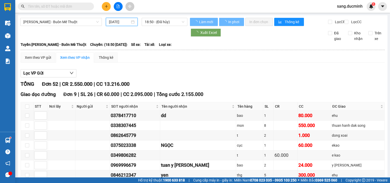
type input "[DATE]"
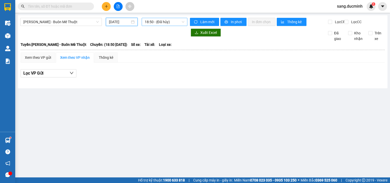
click at [158, 24] on span "18:50 - (Đã hủy)" at bounding box center [165, 22] width 40 height 8
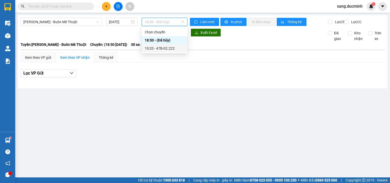
click at [162, 50] on div "19:20 - 47B-02.222" at bounding box center [165, 48] width 40 height 6
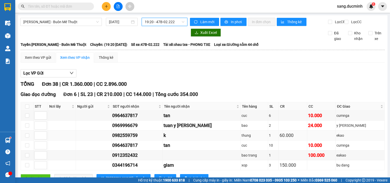
scroll to position [61, 0]
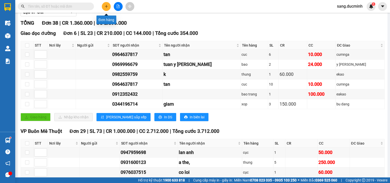
click at [108, 8] on button at bounding box center [106, 6] width 9 height 9
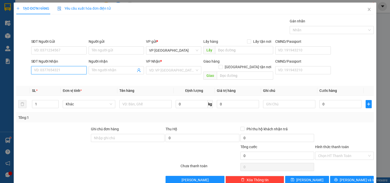
click at [80, 68] on input "SĐT Người Nhận" at bounding box center [58, 70] width 55 height 8
click at [67, 83] on div "0947959698 - lan anh" at bounding box center [58, 80] width 55 height 8
type input "0947959698"
type input "lan anh"
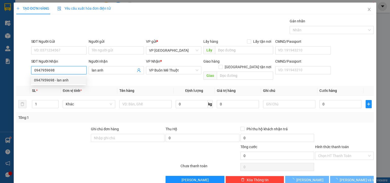
type input "50.000"
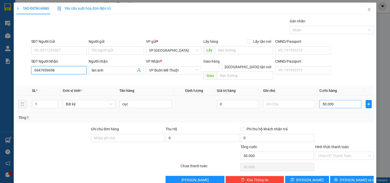
type input "0947959698"
click at [342, 101] on input "50.000" at bounding box center [341, 104] width 42 height 8
type input "6"
type input "60"
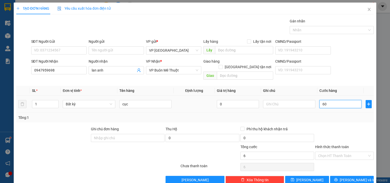
type input "60"
type input "60.000"
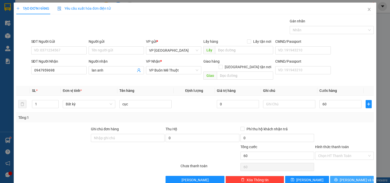
type input "60.000"
click at [350, 177] on span "[PERSON_NAME] và In" at bounding box center [358, 180] width 36 height 6
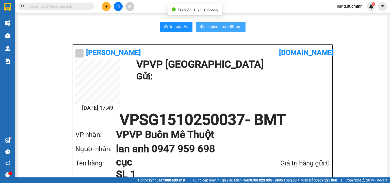
click at [235, 31] on button "In biên nhận 80mm" at bounding box center [220, 27] width 49 height 10
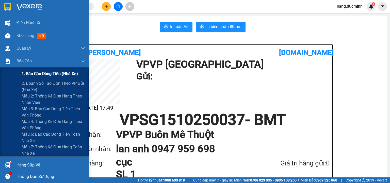
click at [50, 75] on span "1. Báo cáo dòng tiền (nhà xe)" at bounding box center [50, 73] width 56 height 6
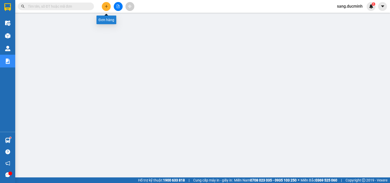
click at [106, 8] on icon "plus" at bounding box center [107, 7] width 4 height 4
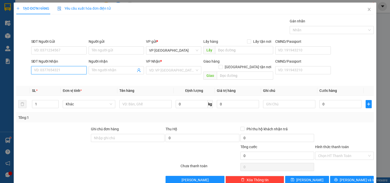
click at [67, 69] on input "SĐT Người Nhận" at bounding box center [58, 70] width 55 height 8
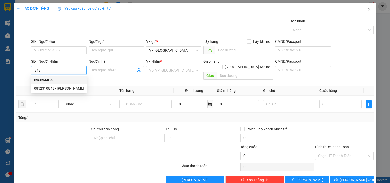
click at [56, 80] on div "0968944848" at bounding box center [59, 80] width 50 height 6
type input "0968944848"
type input "dak min"
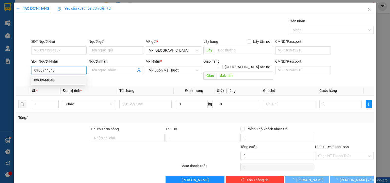
type input "150.000"
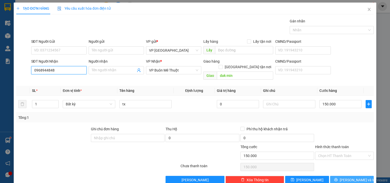
type input "0968944848"
click at [343, 176] on button "[PERSON_NAME] và In" at bounding box center [352, 180] width 44 height 8
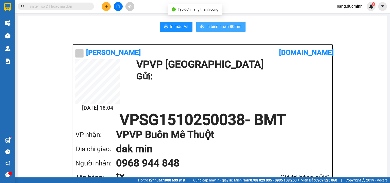
click at [230, 26] on span "In biên nhận 80mm" at bounding box center [224, 26] width 35 height 6
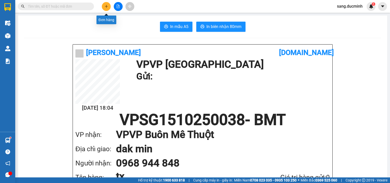
click at [106, 8] on button at bounding box center [106, 6] width 9 height 9
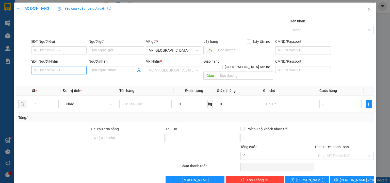
click at [74, 71] on input "SĐT Người Nhận" at bounding box center [58, 70] width 55 height 8
type input "0382236830"
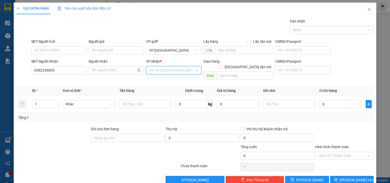
click at [165, 69] on input "search" at bounding box center [172, 70] width 46 height 8
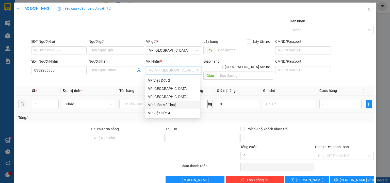
drag, startPoint x: 172, startPoint y: 103, endPoint x: 175, endPoint y: 101, distance: 3.2
click at [172, 103] on div "VP Buôn Mê Thuột" at bounding box center [172, 105] width 49 height 6
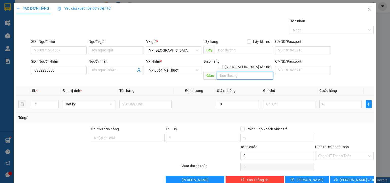
click at [224, 71] on input "text" at bounding box center [245, 75] width 56 height 8
type input "ba lich"
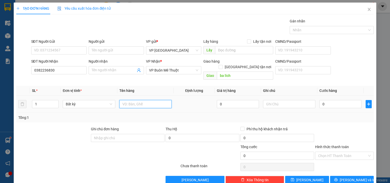
click at [135, 100] on input "text" at bounding box center [145, 104] width 52 height 8
type input "boc"
click at [333, 100] on input "0" at bounding box center [341, 104] width 42 height 8
type input "5"
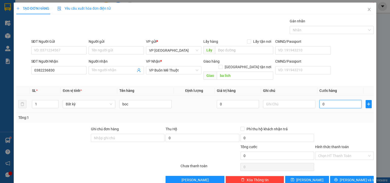
type input "5"
type input "50"
type input "50.000"
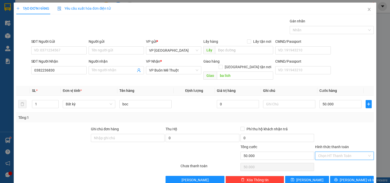
click at [345, 152] on input "Hình thức thanh toán" at bounding box center [342, 156] width 49 height 8
click at [343, 158] on div "Tại văn phòng" at bounding box center [342, 160] width 52 height 6
click at [338, 176] on button "[PERSON_NAME] và In" at bounding box center [352, 180] width 44 height 8
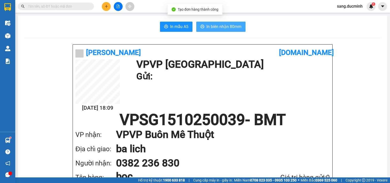
click at [209, 28] on span "In biên nhận 80mm" at bounding box center [224, 26] width 35 height 6
